Goal: Task Accomplishment & Management: Manage account settings

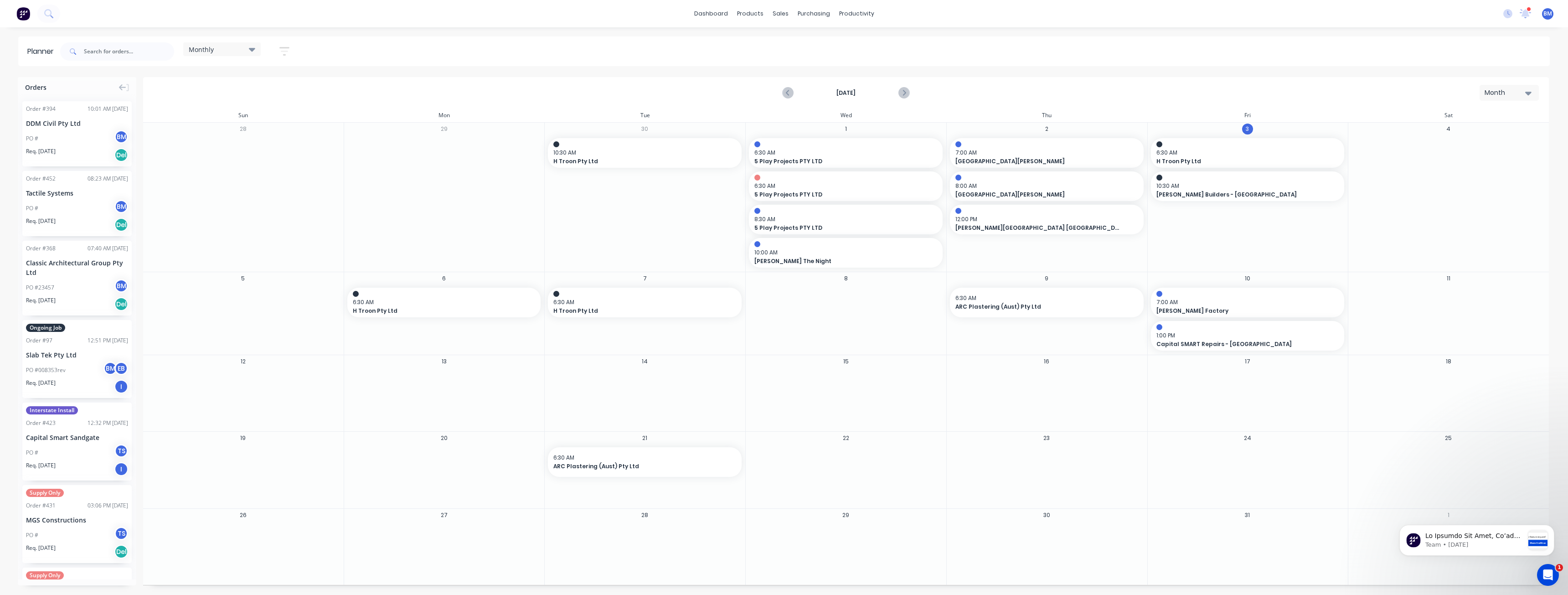
click at [24, 10] on img at bounding box center [23, 13] width 13 height 13
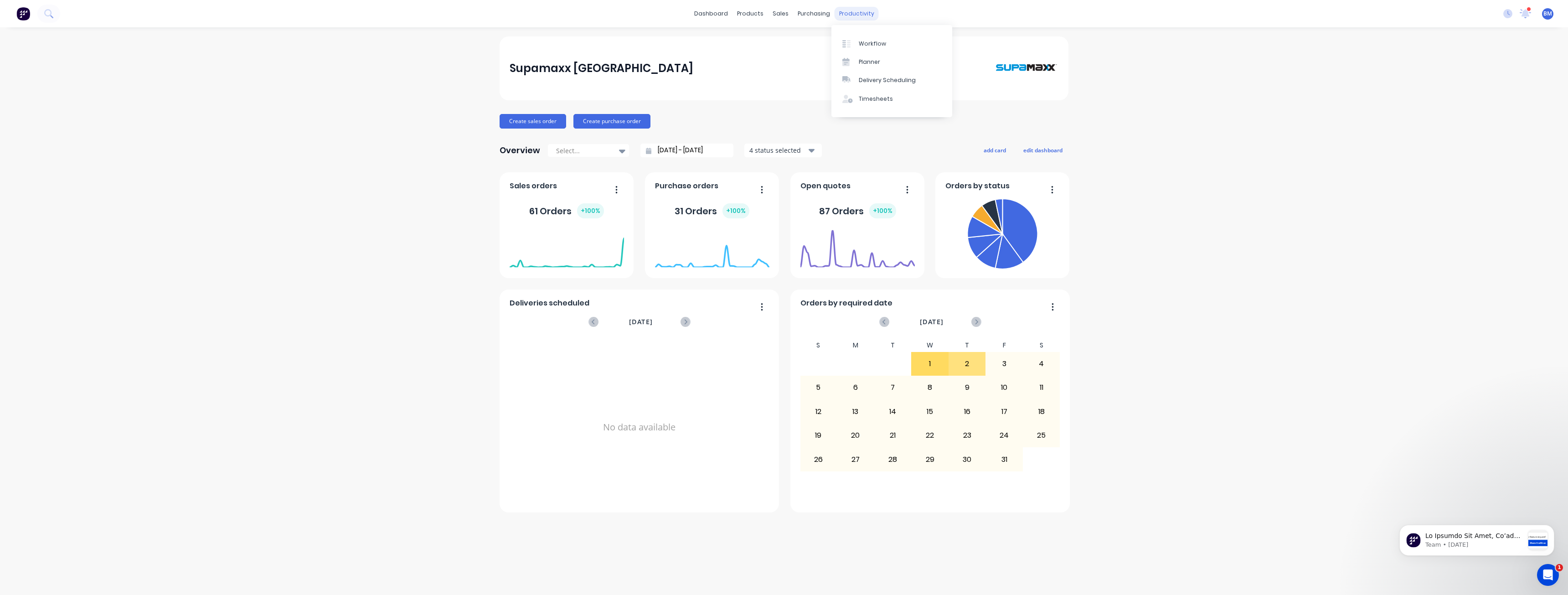
click at [848, 18] on div "productivity" at bounding box center [856, 13] width 44 height 13
click at [872, 63] on div "Planner" at bounding box center [869, 62] width 21 height 8
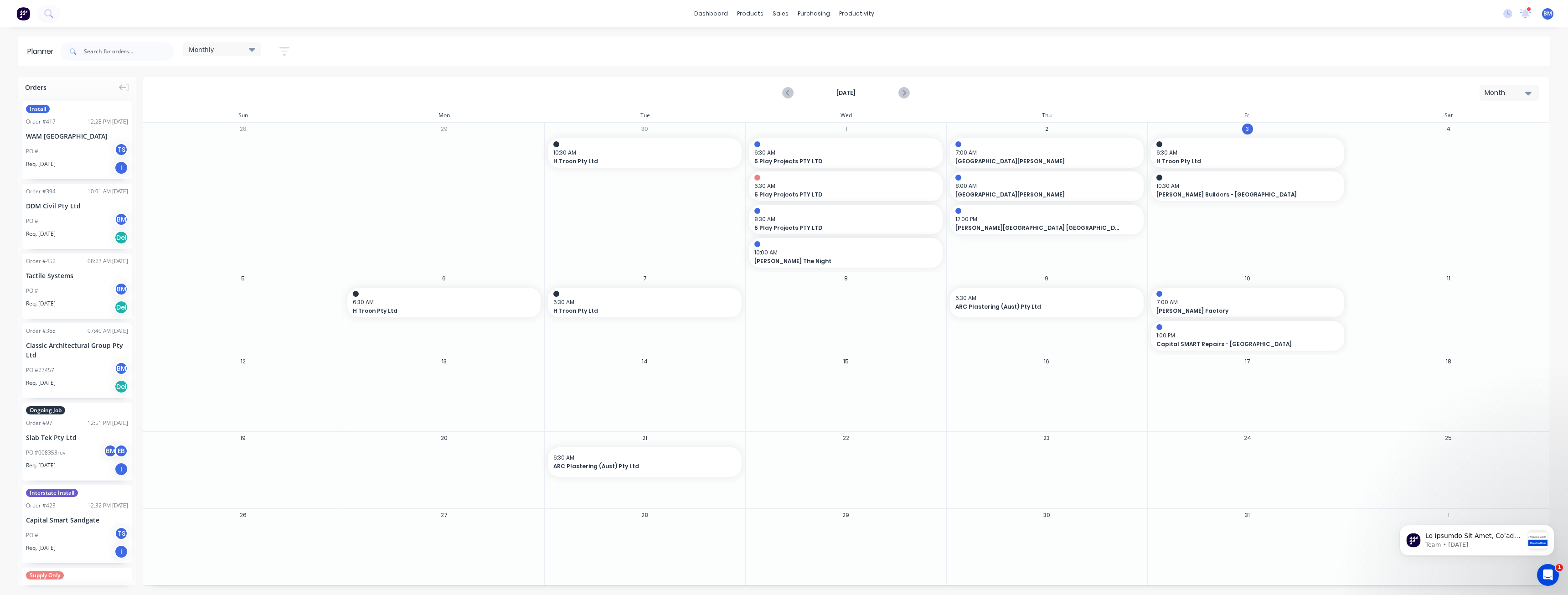
click at [305, 98] on div "October 2025 Month" at bounding box center [846, 93] width 1404 height 30
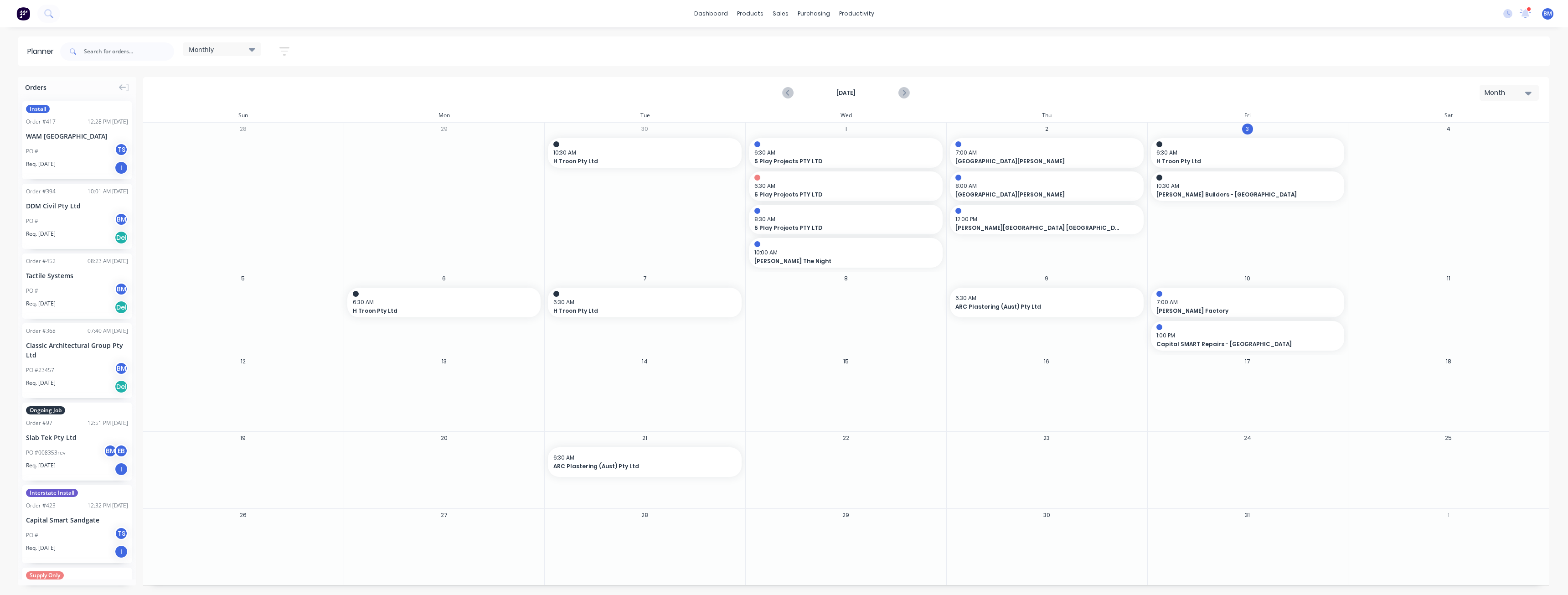
click at [70, 224] on div "PO # BM" at bounding box center [77, 221] width 102 height 17
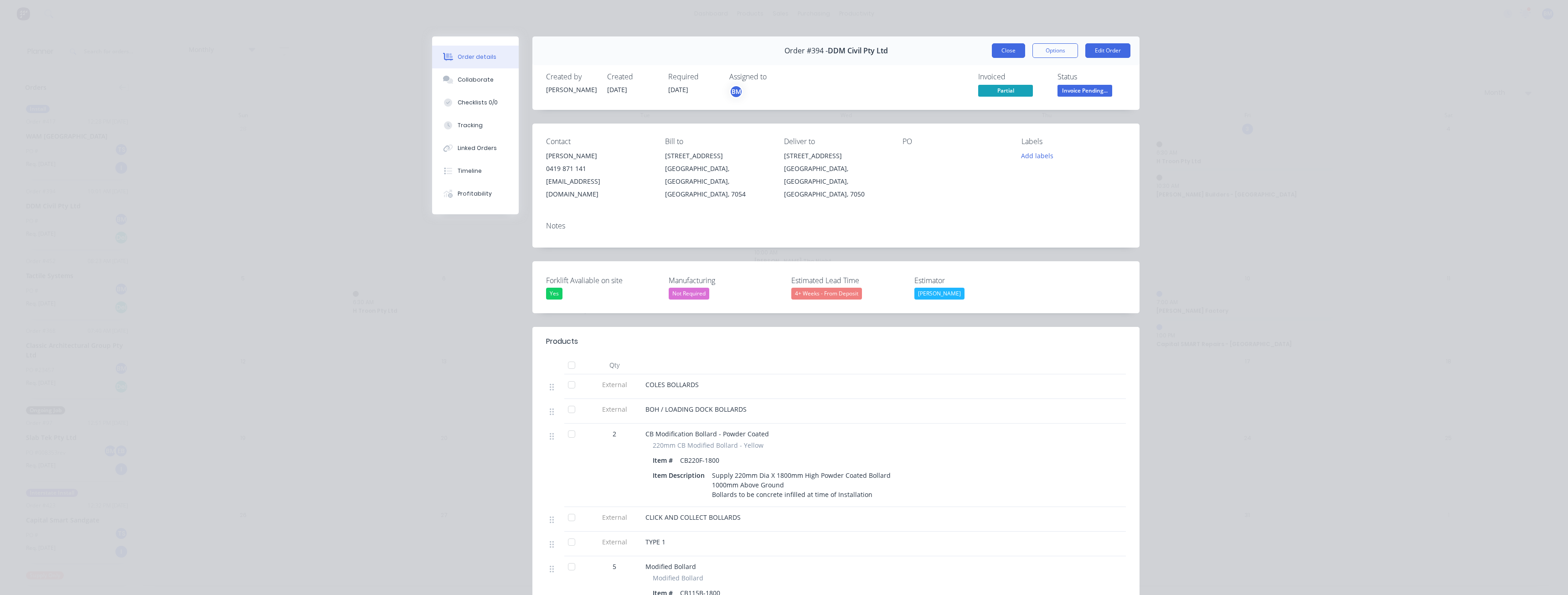
click at [998, 50] on button "Close" at bounding box center [1008, 51] width 33 height 15
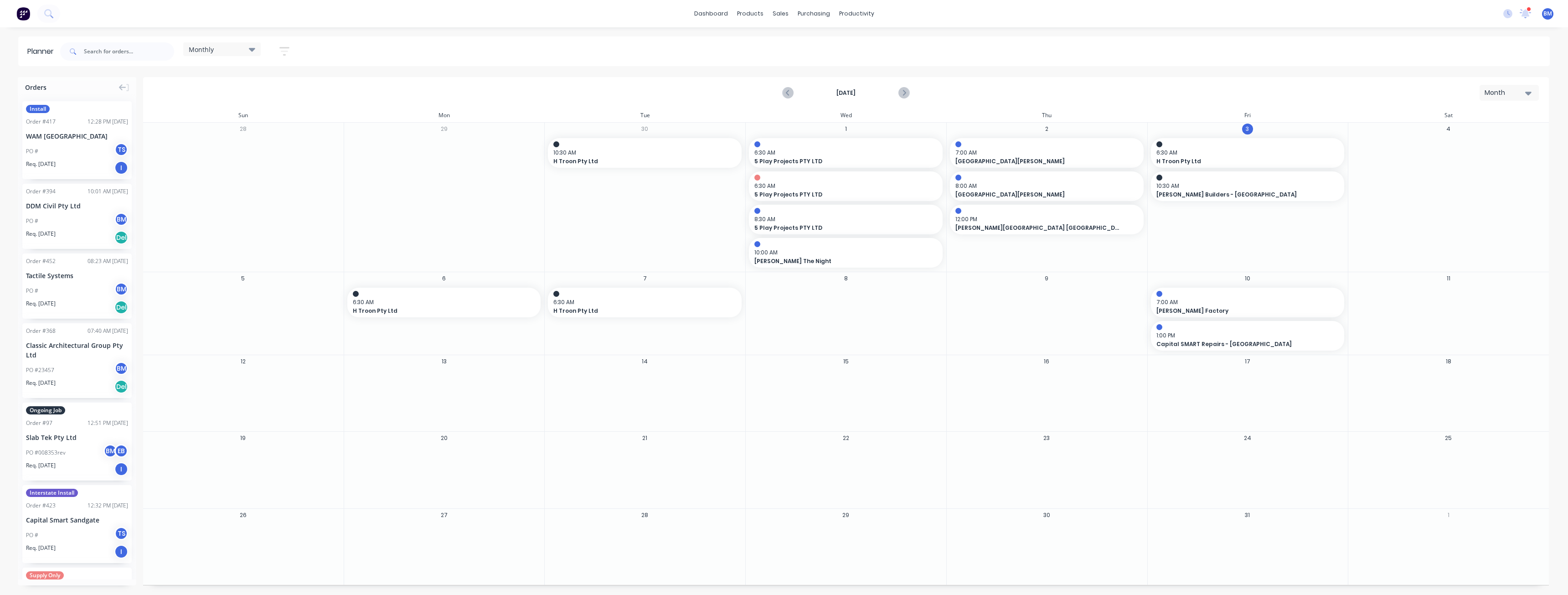
click at [284, 97] on div "October 2025 Month" at bounding box center [846, 93] width 1404 height 30
click at [807, 40] on div "Sales Orders" at bounding box center [814, 43] width 37 height 8
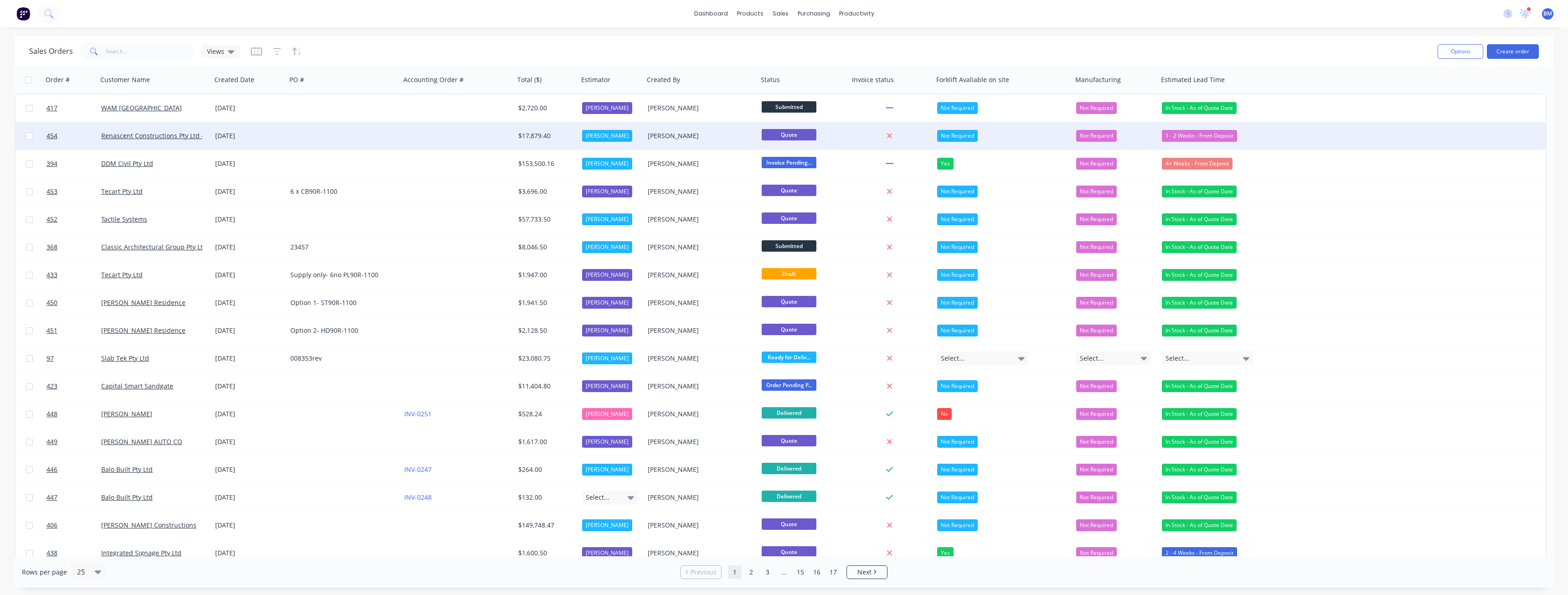
click at [359, 137] on div at bounding box center [343, 136] width 114 height 27
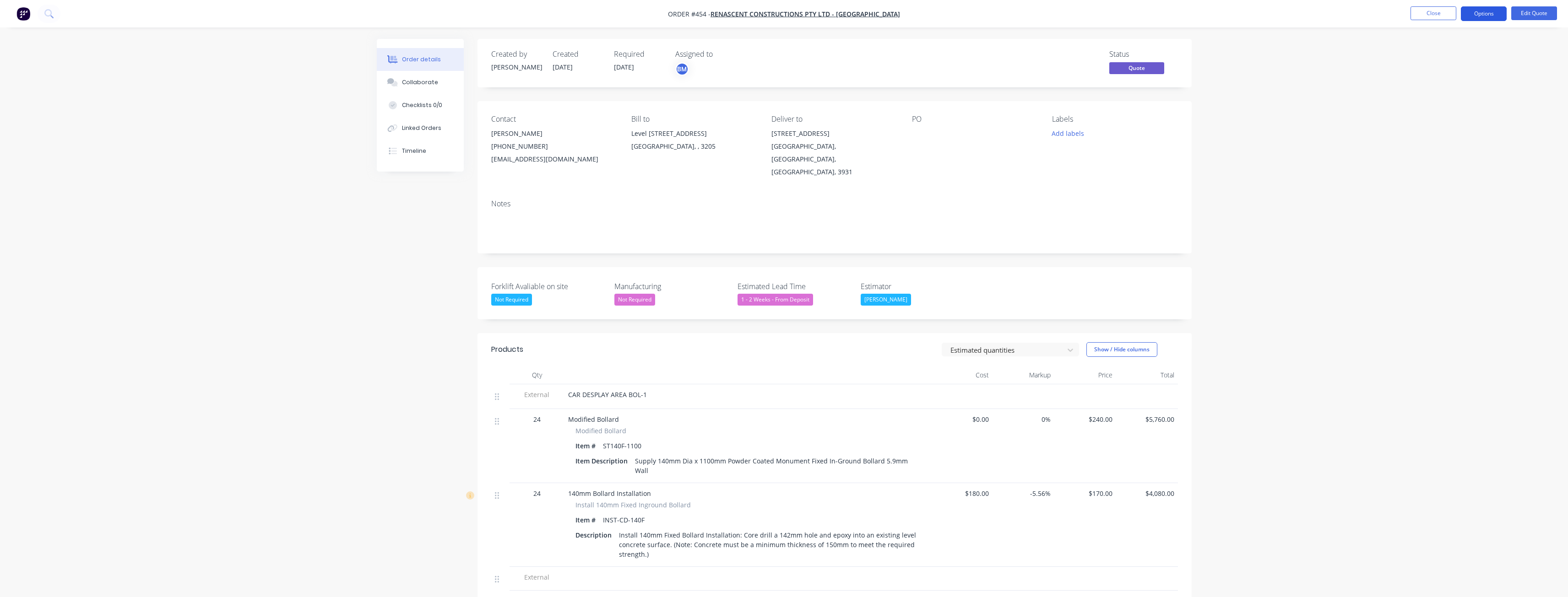
click at [1481, 12] on button "Options" at bounding box center [1484, 13] width 46 height 15
click at [1424, 53] on div "Quote" at bounding box center [1456, 56] width 84 height 13
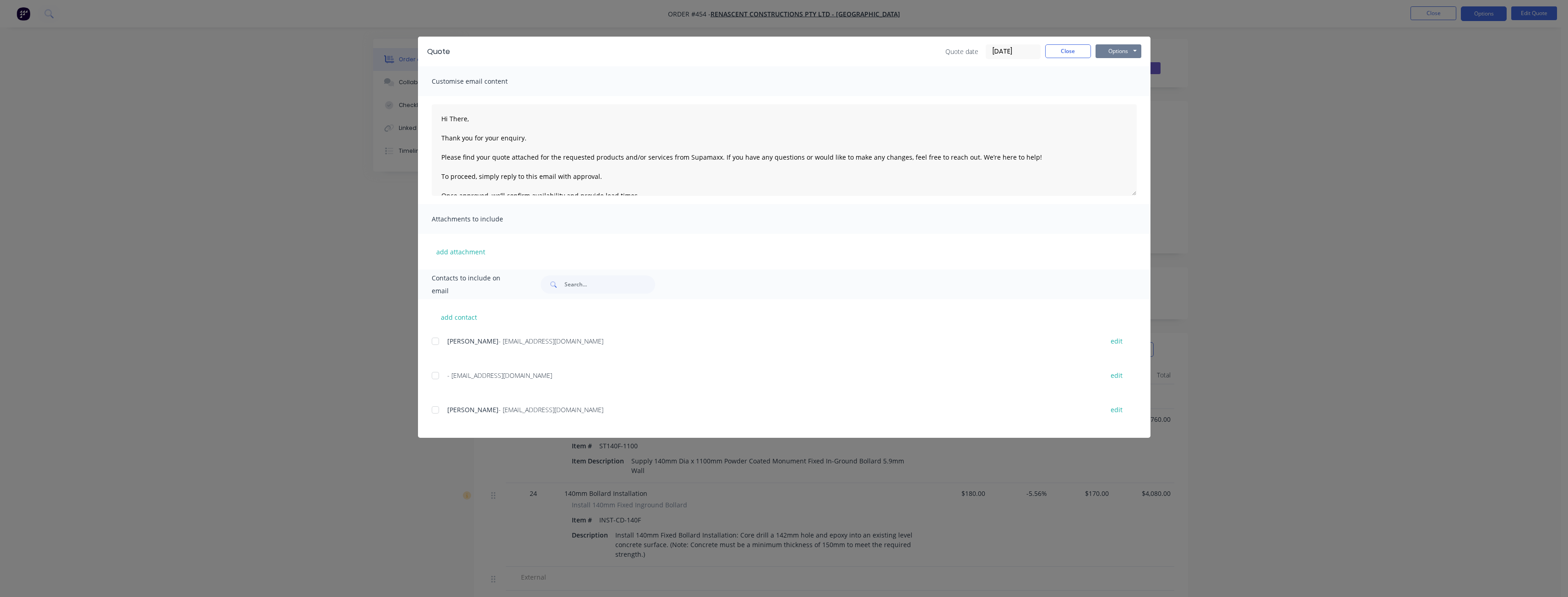
click at [1121, 50] on button "Options" at bounding box center [1118, 51] width 46 height 13
click at [1121, 68] on button "Preview" at bounding box center [1125, 67] width 59 height 15
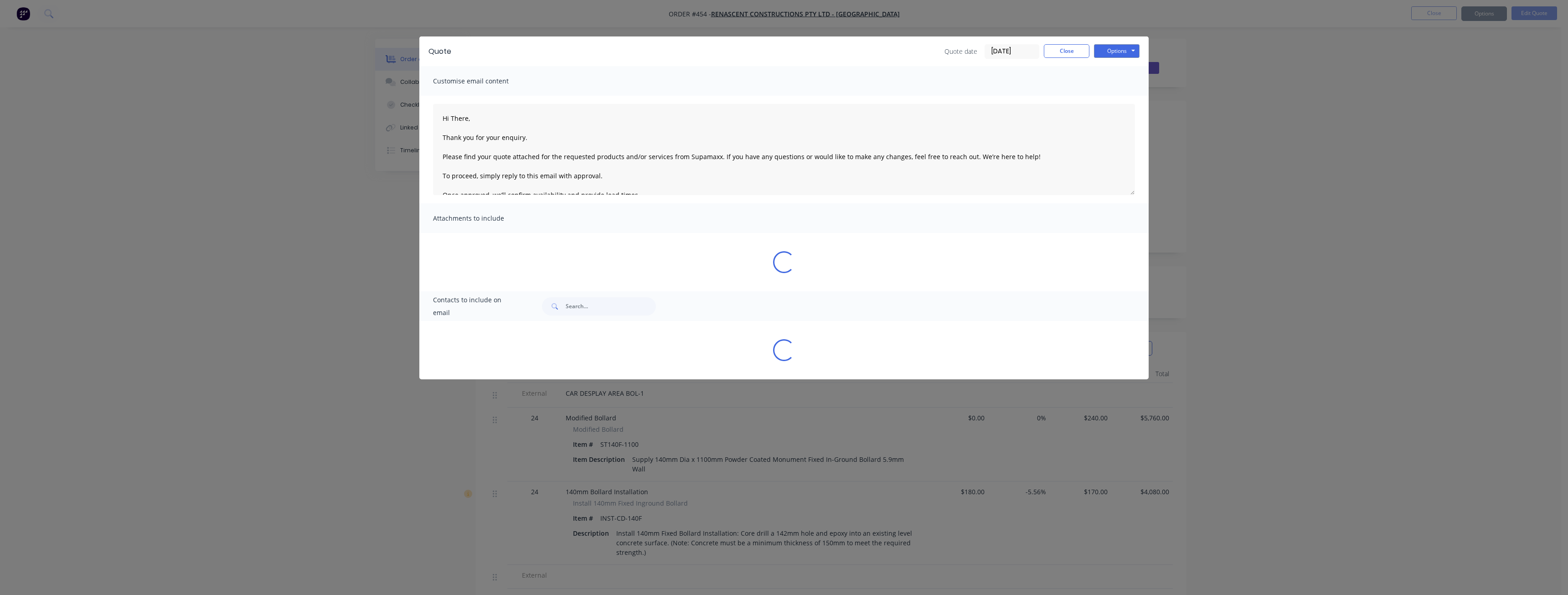
type textarea "Hi There, Thank you for your enquiry. Please find your quote attached for the r…"
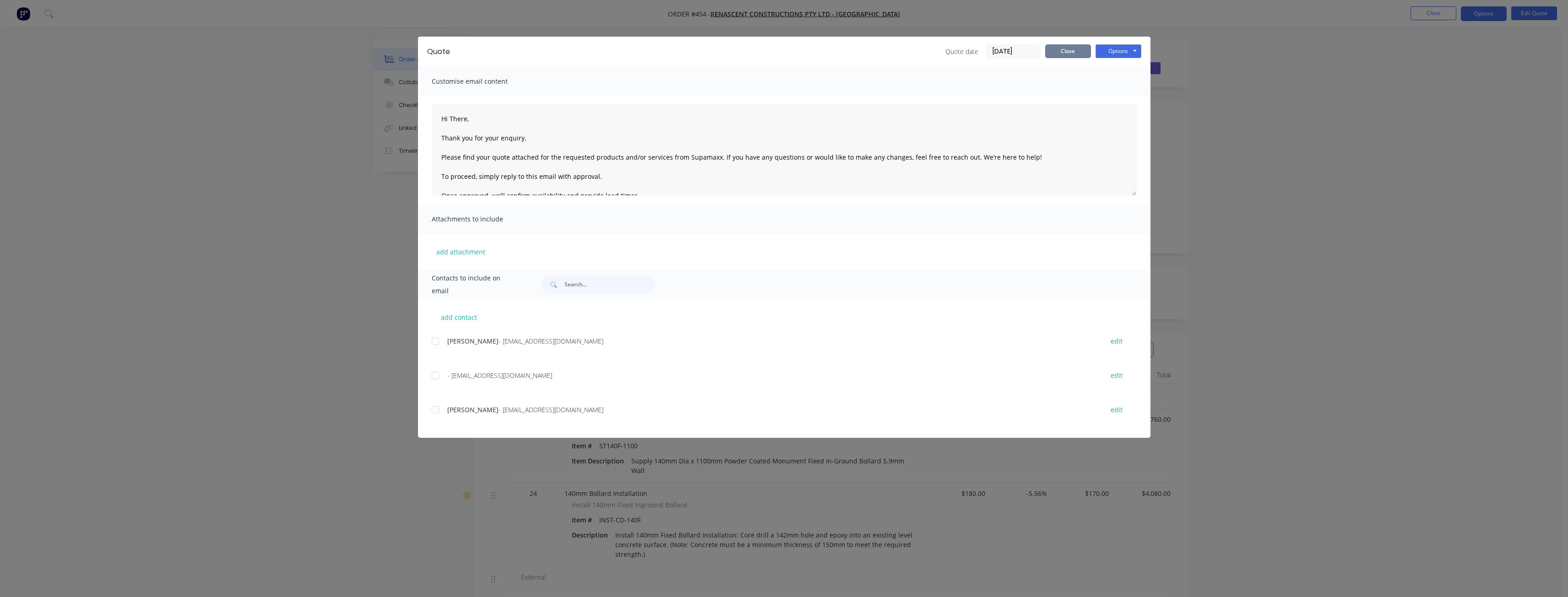
click at [1057, 52] on button "Close" at bounding box center [1068, 51] width 46 height 13
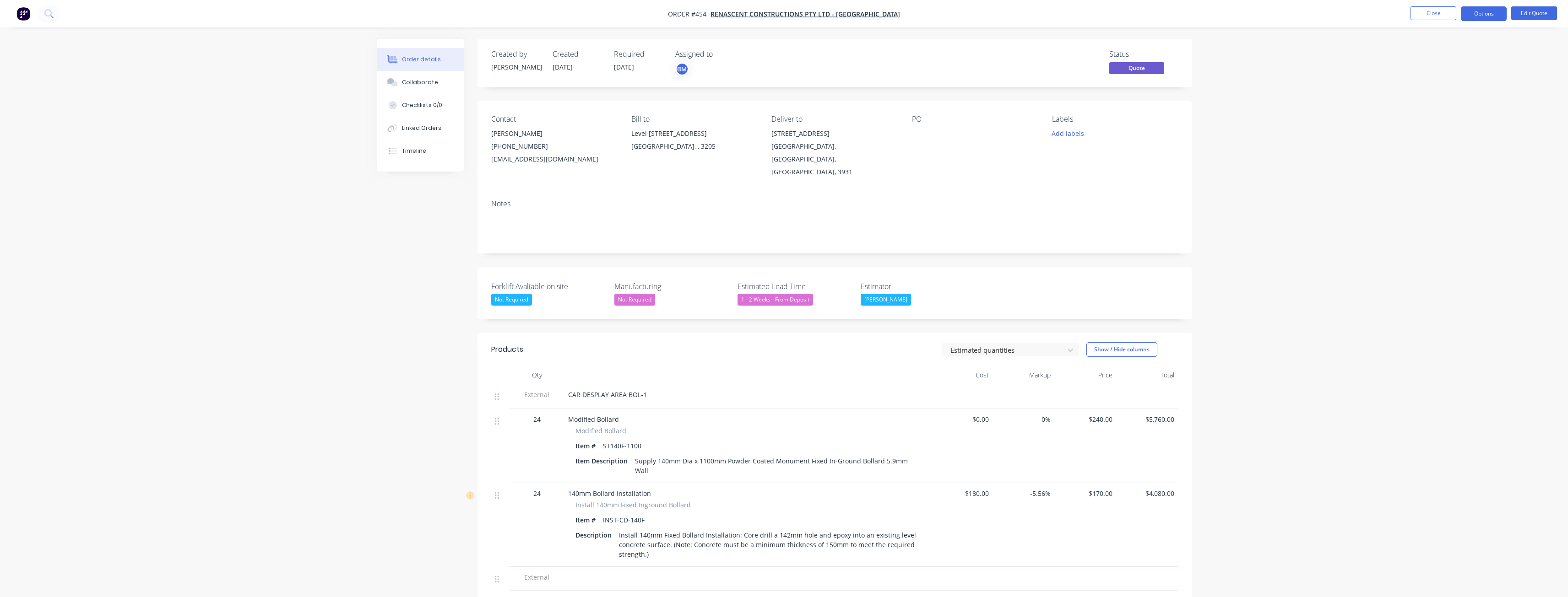
click at [24, 12] on img "button" at bounding box center [23, 13] width 13 height 13
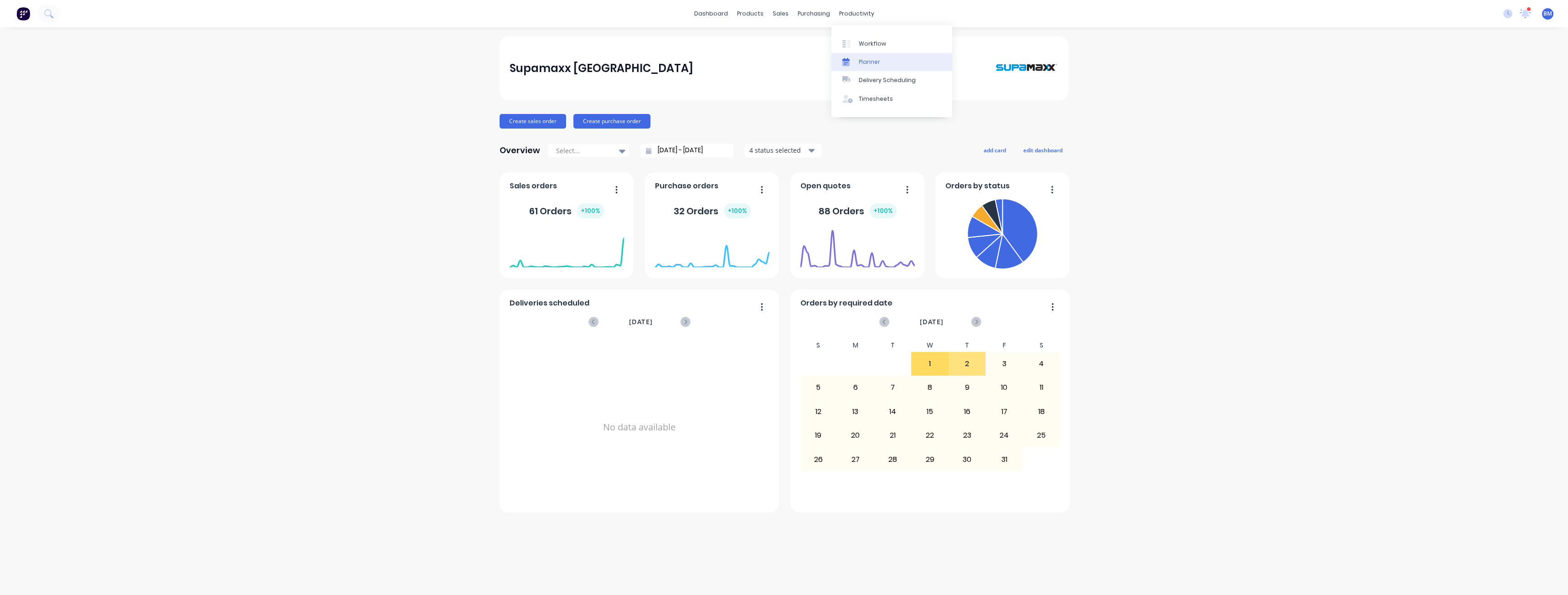
click at [867, 56] on link "Planner" at bounding box center [892, 62] width 121 height 18
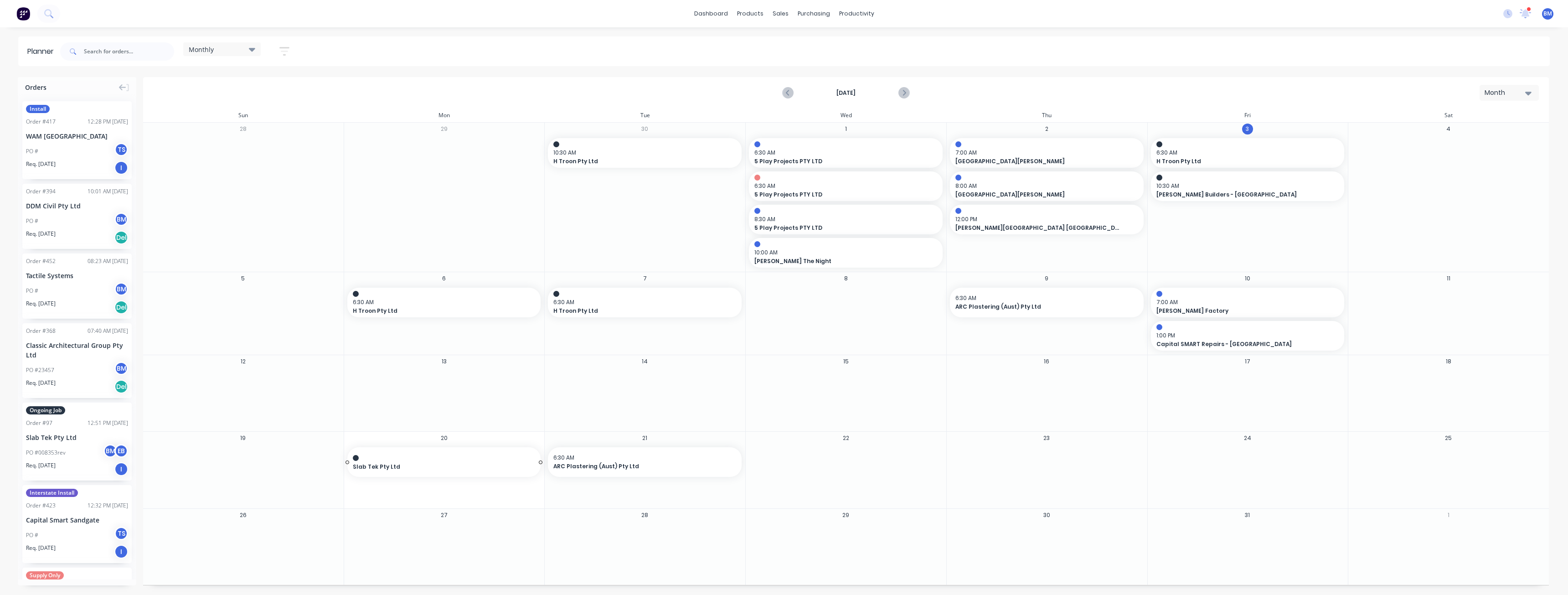
drag, startPoint x: 63, startPoint y: 432, endPoint x: 425, endPoint y: 459, distance: 363.0
click at [20, 10] on img at bounding box center [23, 13] width 13 height 13
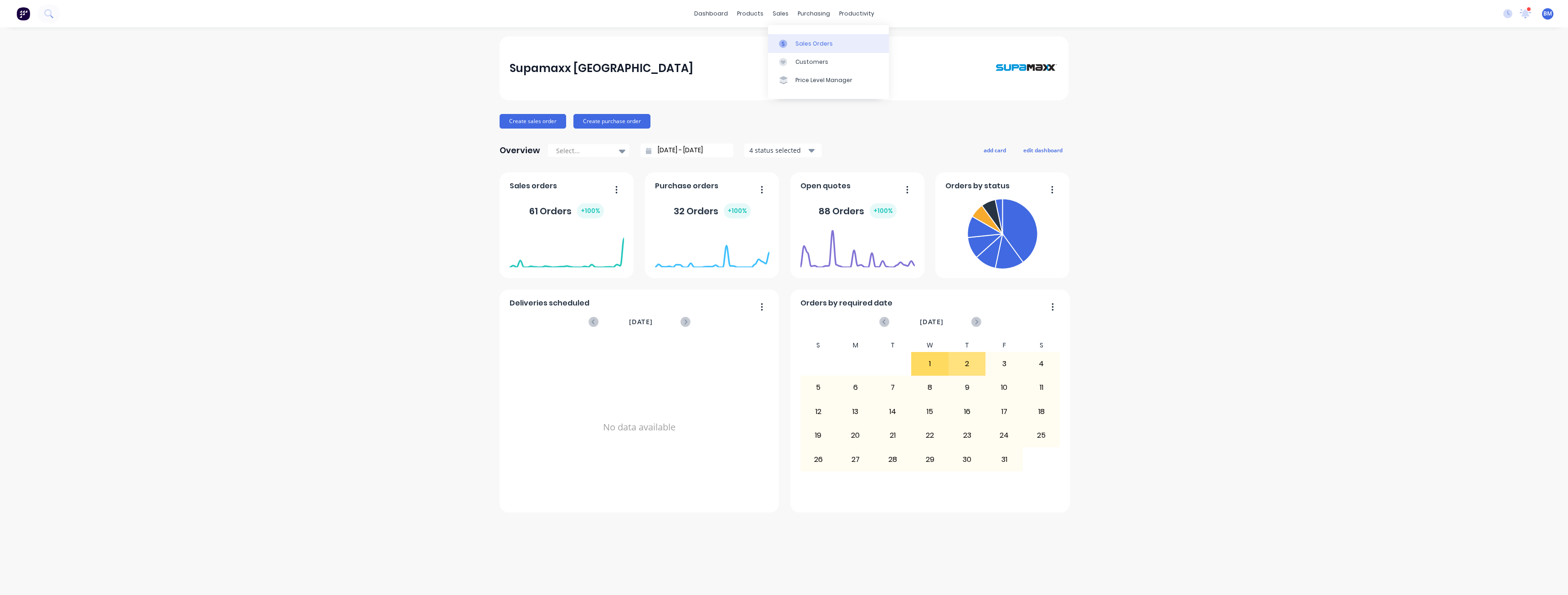
click at [797, 44] on div "Sales Orders" at bounding box center [814, 43] width 37 height 8
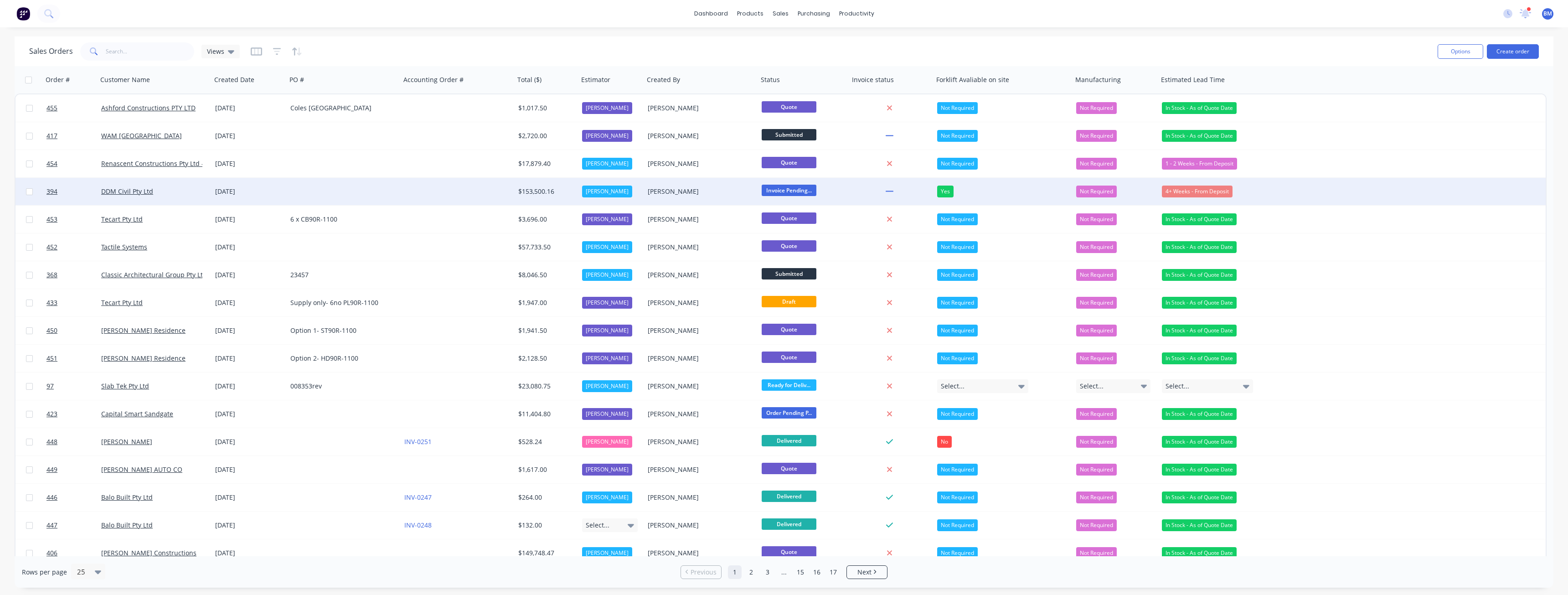
click at [447, 188] on div at bounding box center [457, 191] width 114 height 27
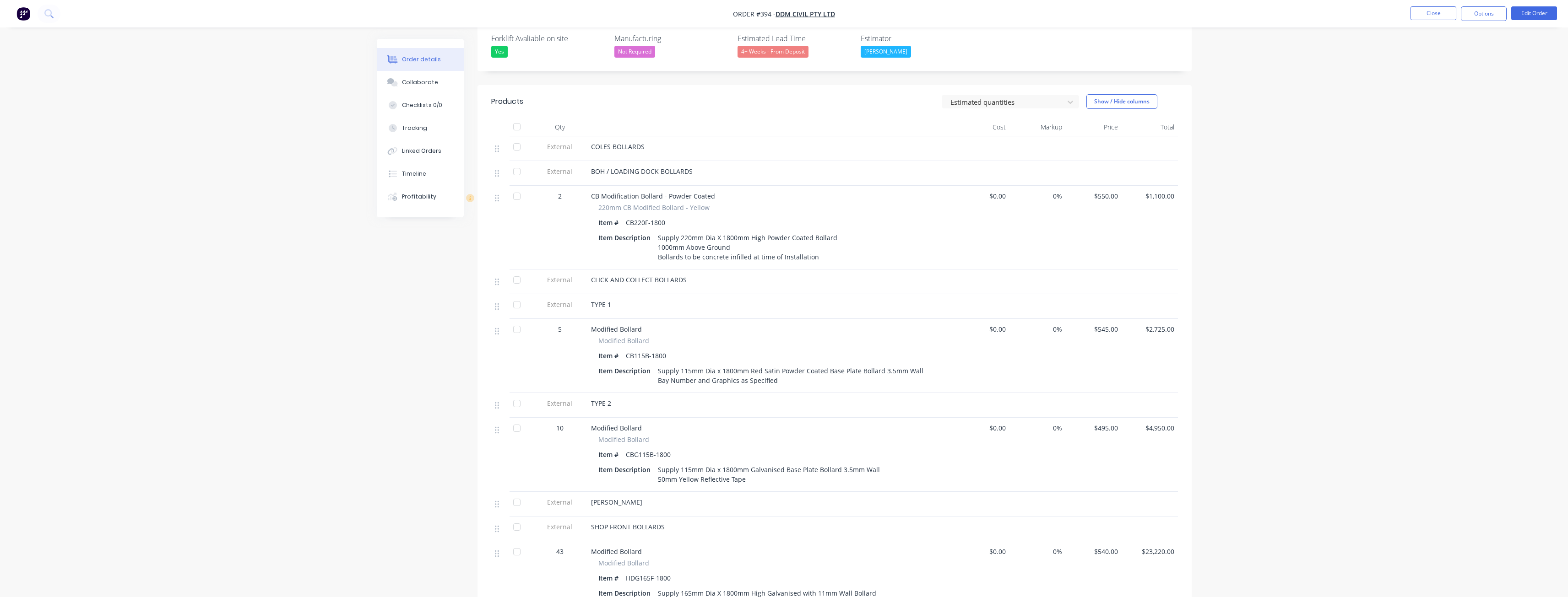
scroll to position [274, 0]
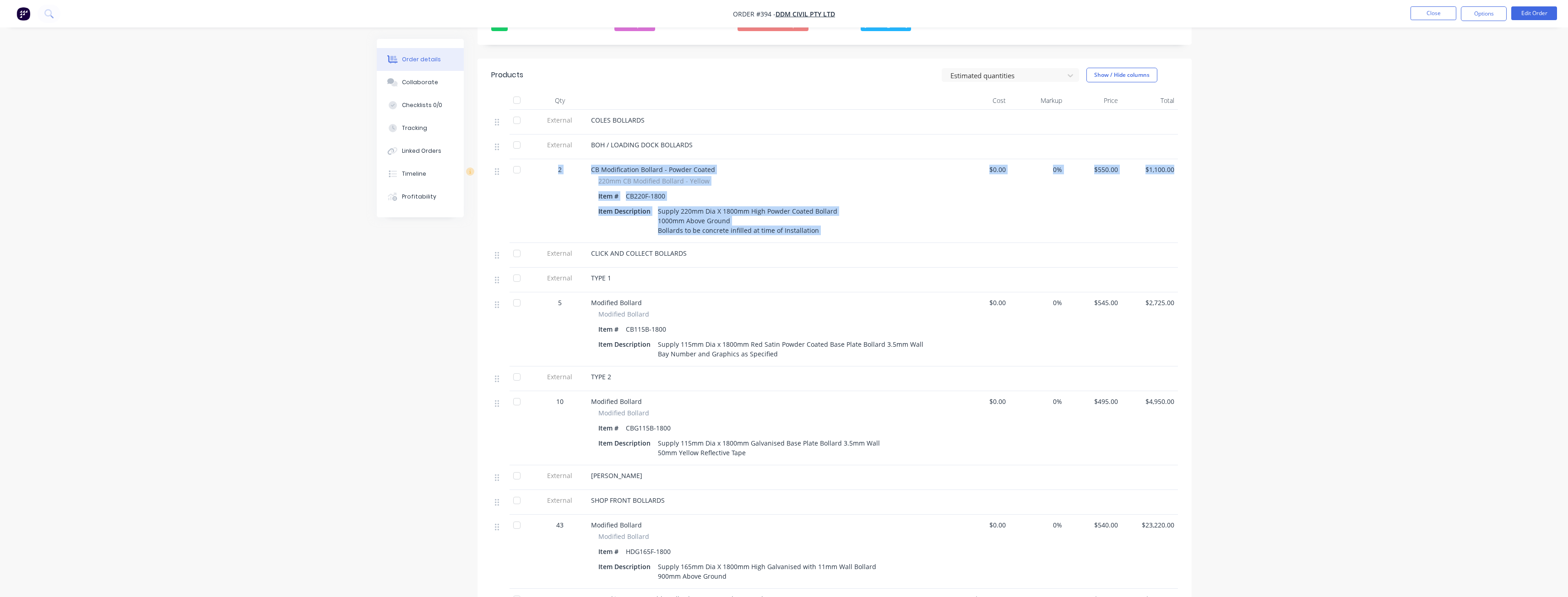
drag, startPoint x: 551, startPoint y: 156, endPoint x: 1194, endPoint y: 161, distance: 643.0
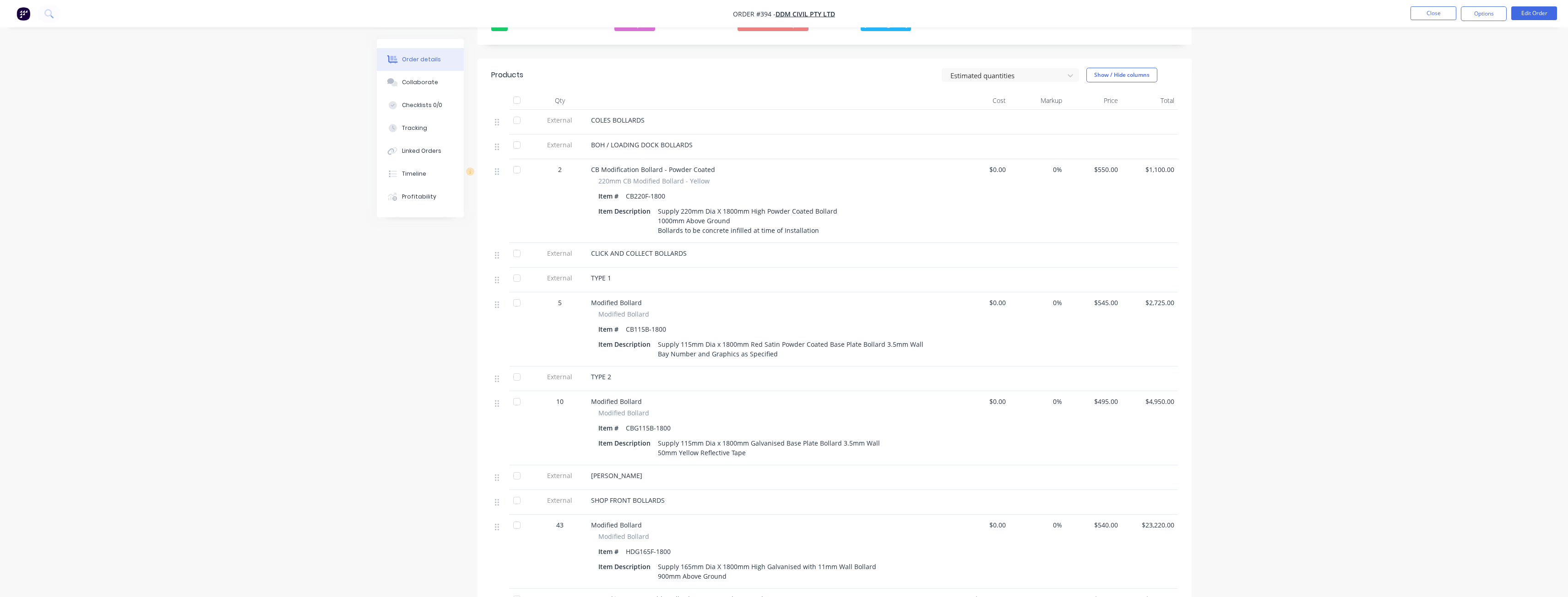
click at [325, 273] on div "Order details Collaborate Checklists 0/0 Tracking Linked Orders Timeline Profit…" at bounding box center [784, 600] width 1568 height 1749
click at [734, 206] on div "Supply 220mm Dia X 1800mm High Powder Coated Bollard 1000mm Above Ground Bollar…" at bounding box center [748, 221] width 187 height 32
click at [237, 153] on div "Order details Collaborate Checklists 0/0 Tracking Linked Orders Timeline Profit…" at bounding box center [784, 600] width 1568 height 1749
click at [734, 208] on div "Supply 220mm Dia X 1800mm High Powder Coated Bollard 1000mm Above Ground Bollar…" at bounding box center [748, 221] width 187 height 32
click at [1532, 12] on button "Edit Order" at bounding box center [1534, 13] width 46 height 13
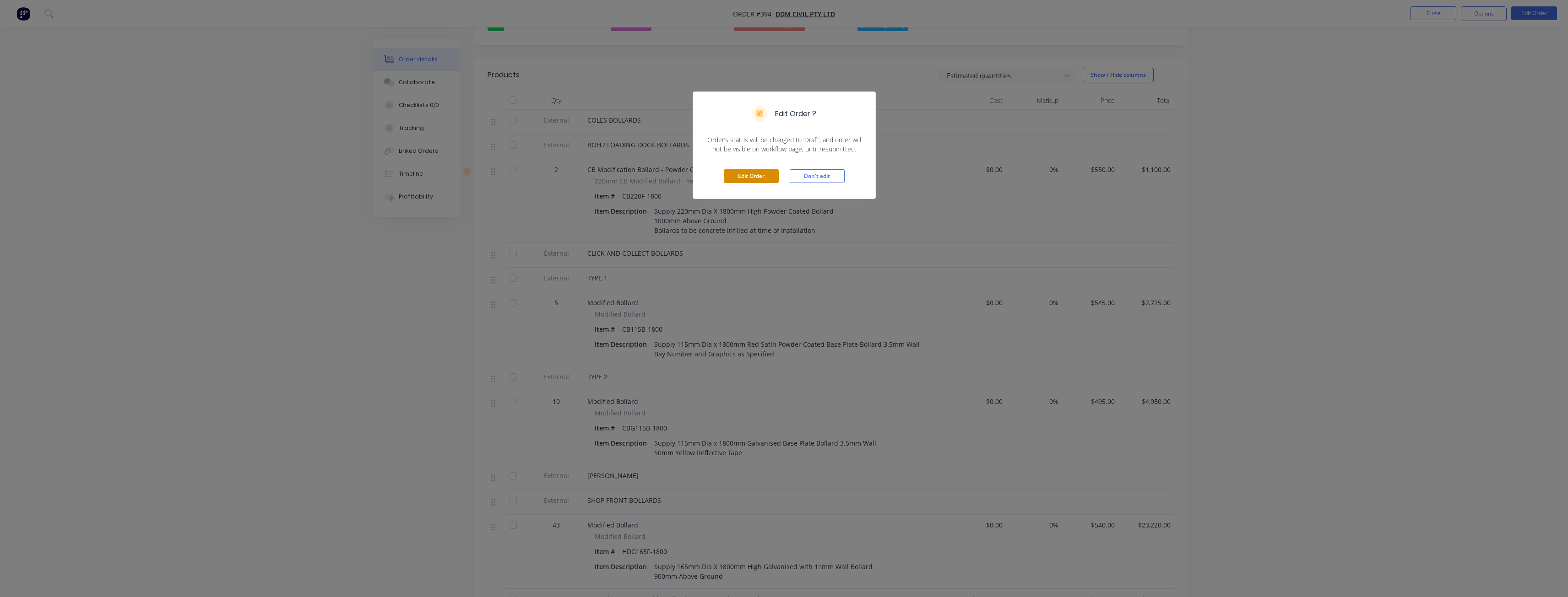
click at [745, 176] on button "Edit Order" at bounding box center [751, 176] width 55 height 13
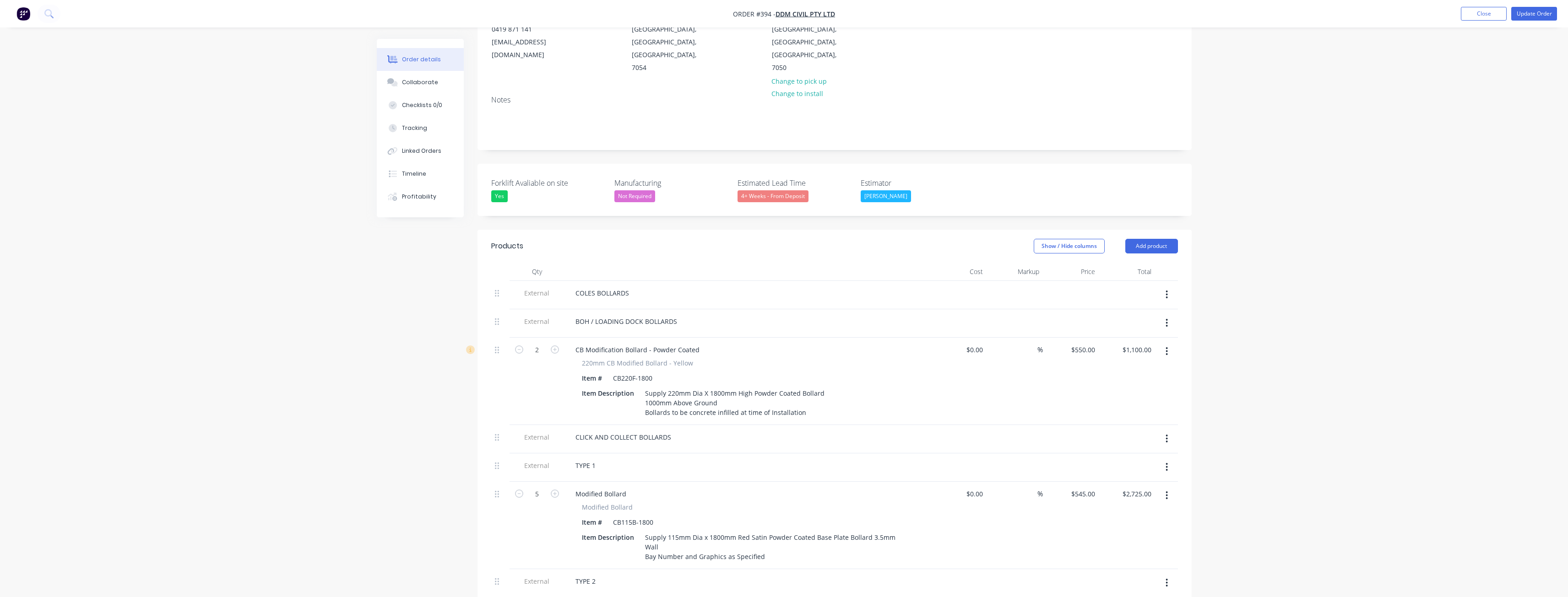
scroll to position [137, 0]
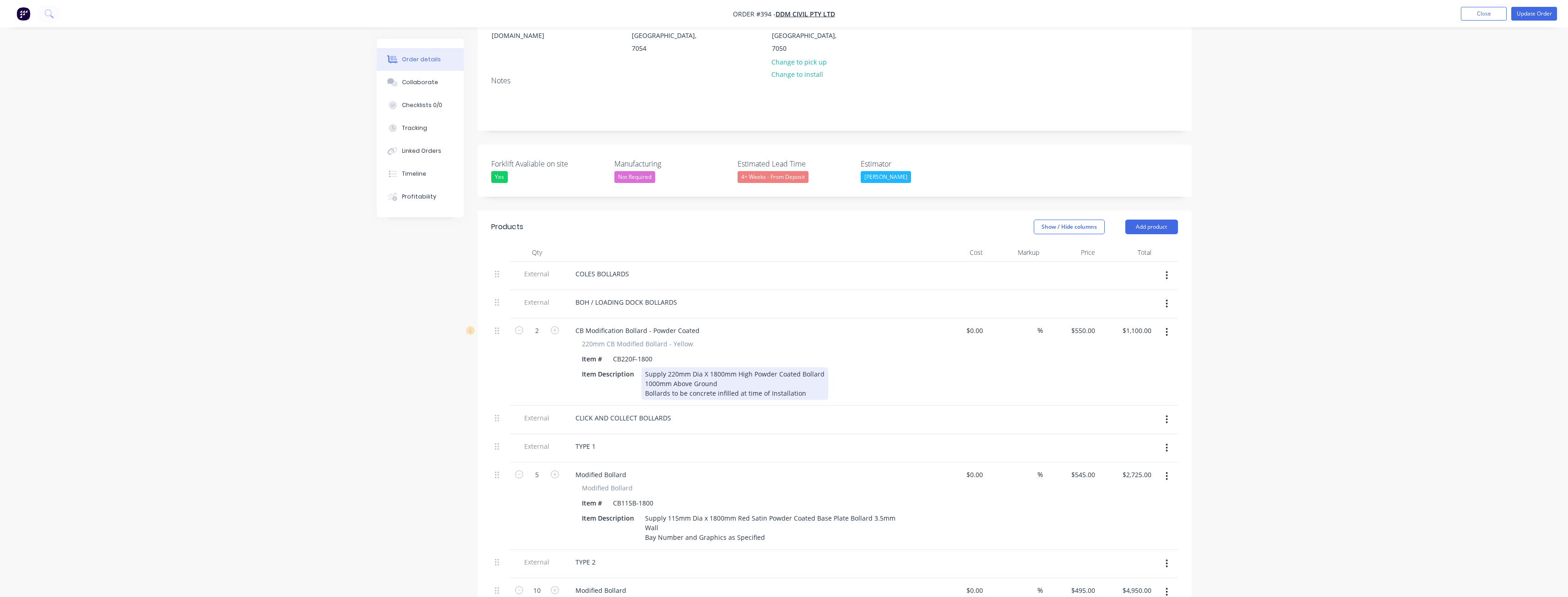
click at [724, 367] on div "Supply 220mm Dia X 1800mm High Powder Coated Bollard 1000mm Above Ground Bollar…" at bounding box center [735, 383] width 187 height 32
click at [822, 367] on div "Supply 220mm Dia X 1800mm High Powder Coated Bollard 1000mm Above Ground Bollar…" at bounding box center [735, 383] width 187 height 32
click at [749, 290] on div "BOH / LOADING DOCK BOLLARDS" at bounding box center [747, 304] width 366 height 28
click at [1528, 13] on button "Update Order" at bounding box center [1534, 13] width 46 height 13
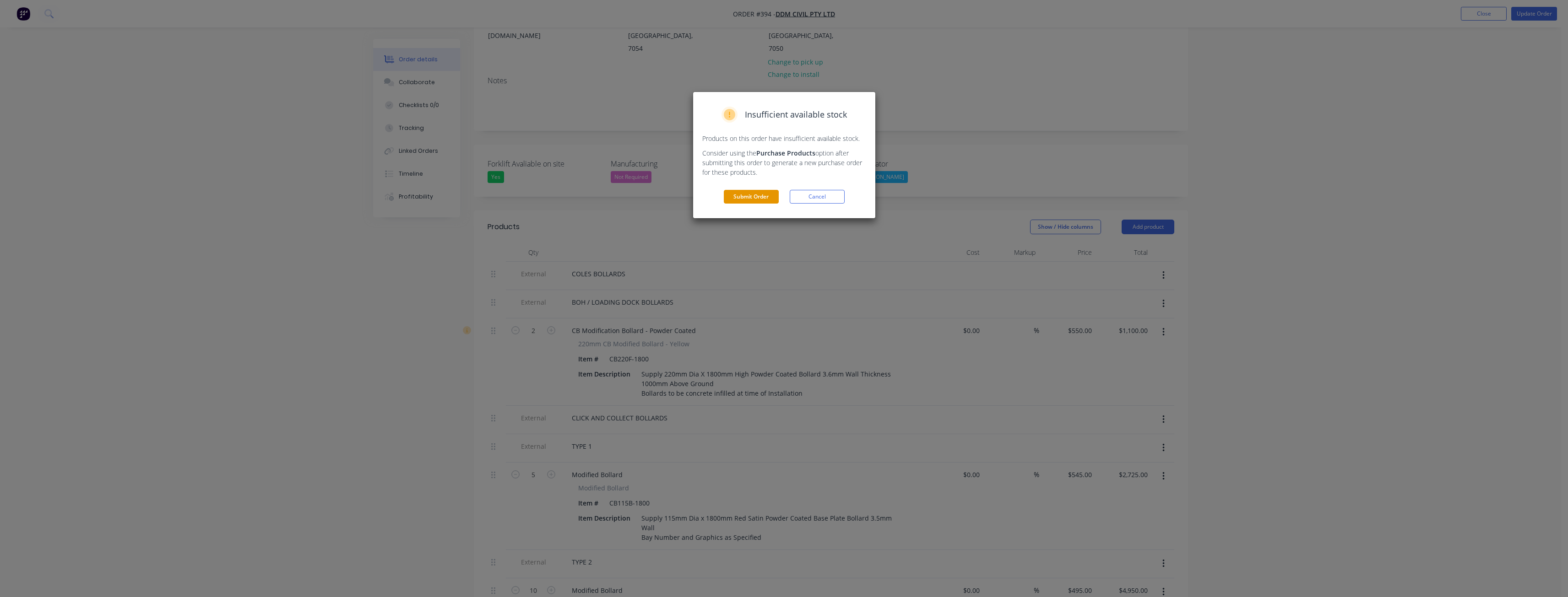
click at [754, 199] on button "Submit Order" at bounding box center [751, 197] width 55 height 13
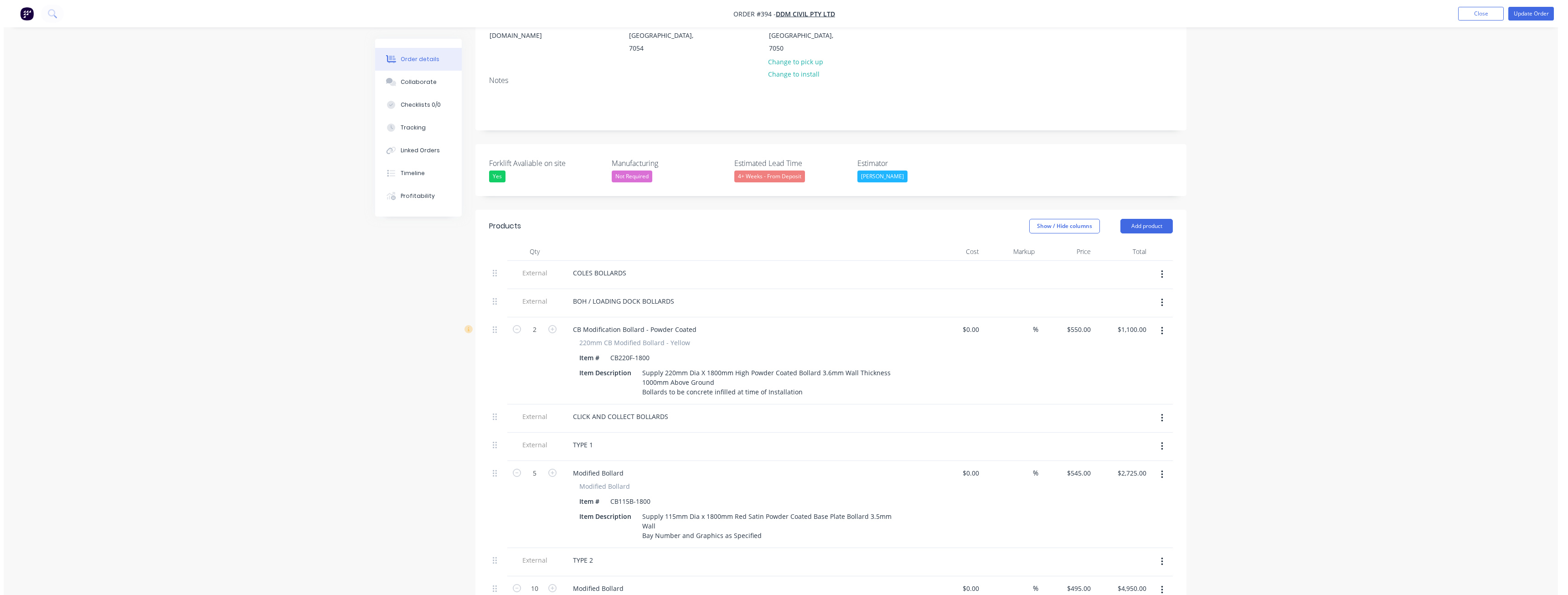
scroll to position [0, 0]
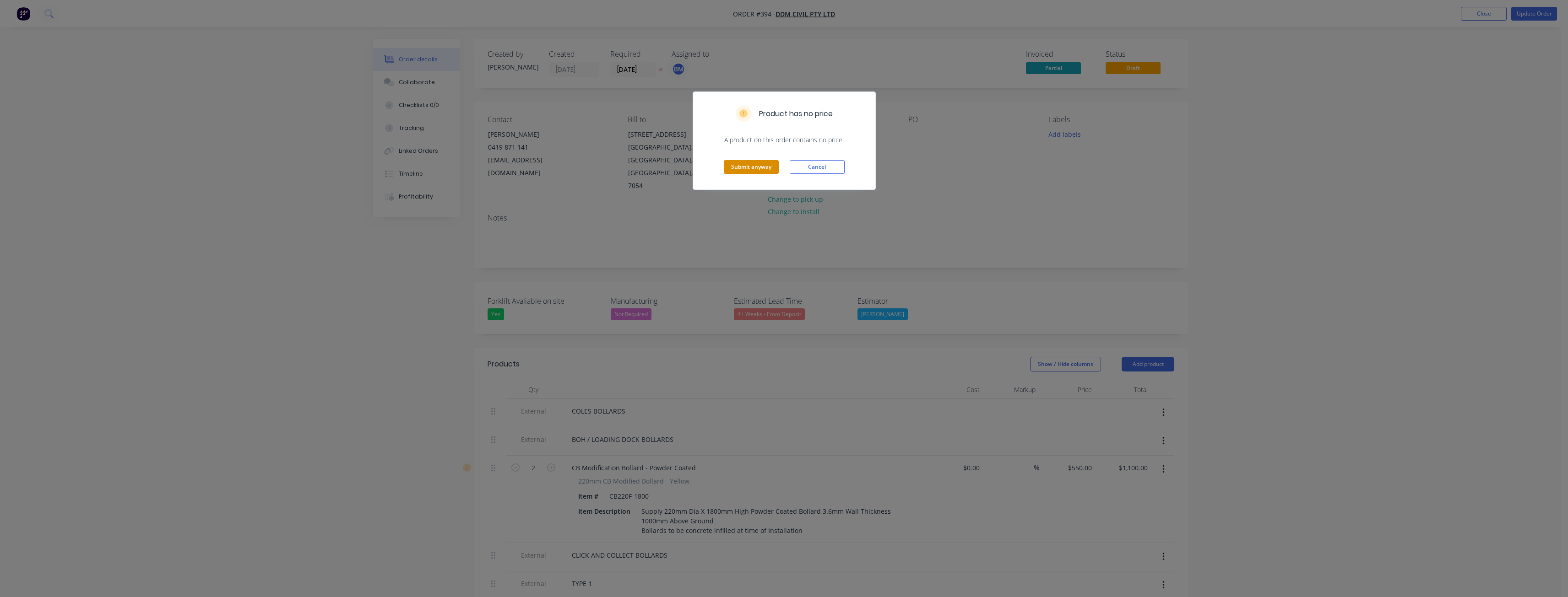
click at [749, 166] on button "Submit anyway" at bounding box center [751, 167] width 55 height 13
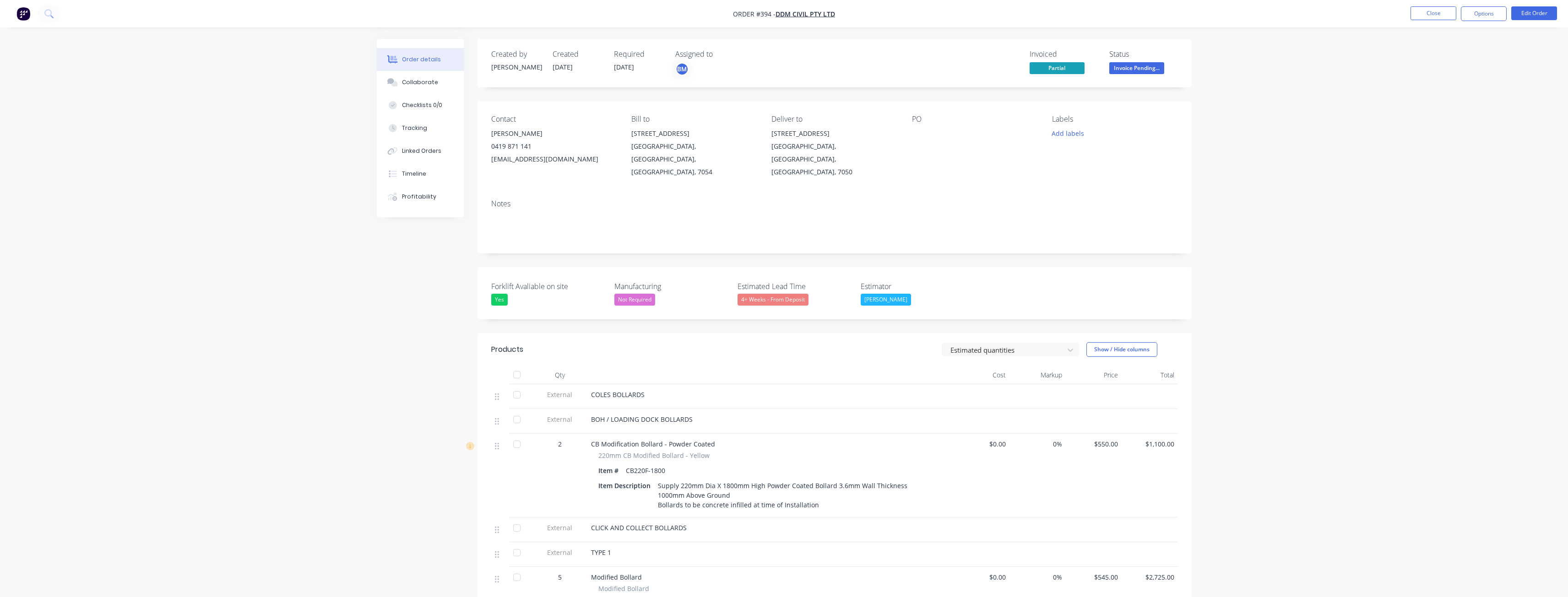
click at [1430, 13] on button "Close" at bounding box center [1433, 13] width 46 height 13
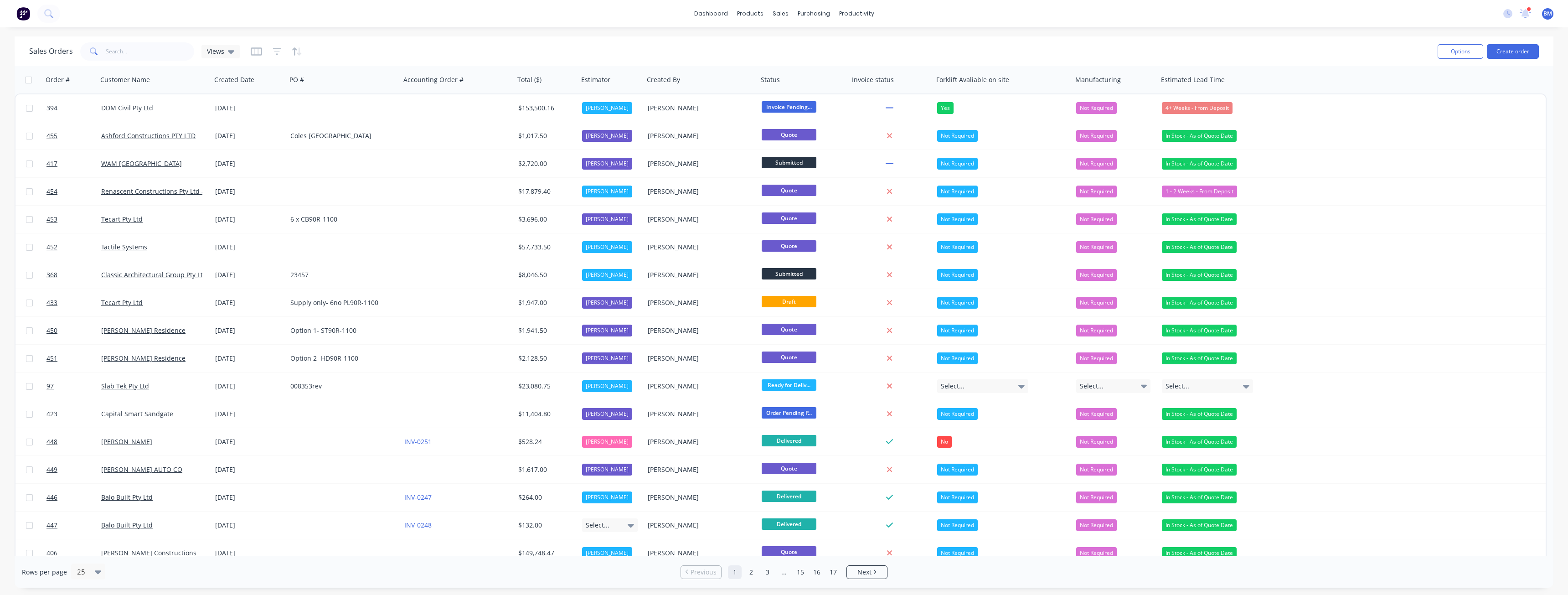
click at [883, 51] on div "Sales Orders Views" at bounding box center [730, 51] width 1401 height 23
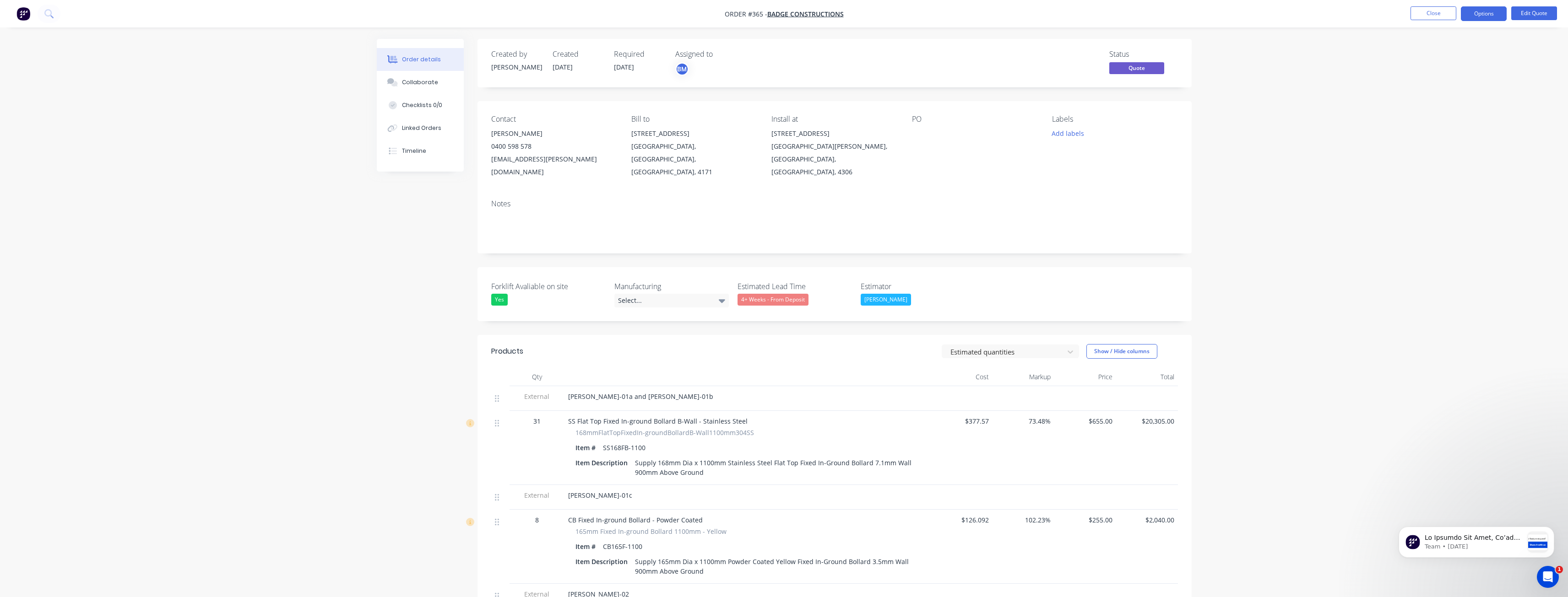
click at [18, 12] on img "button" at bounding box center [23, 13] width 13 height 13
